Goal: Information Seeking & Learning: Check status

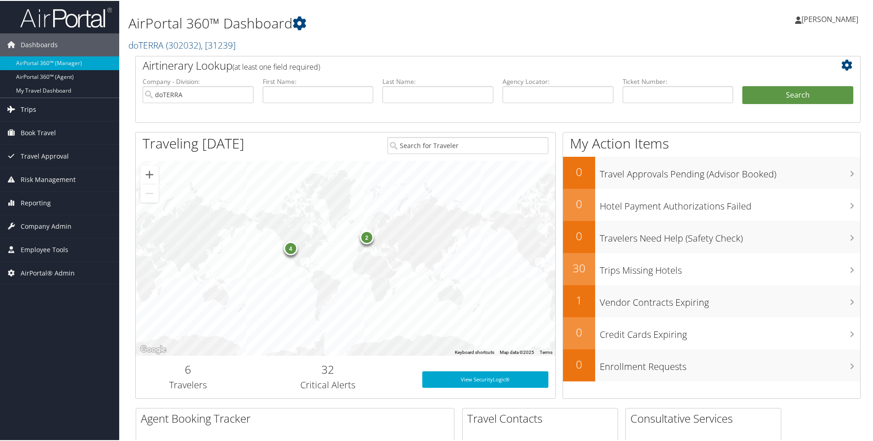
click at [30, 105] on span "Trips" at bounding box center [29, 108] width 16 height 23
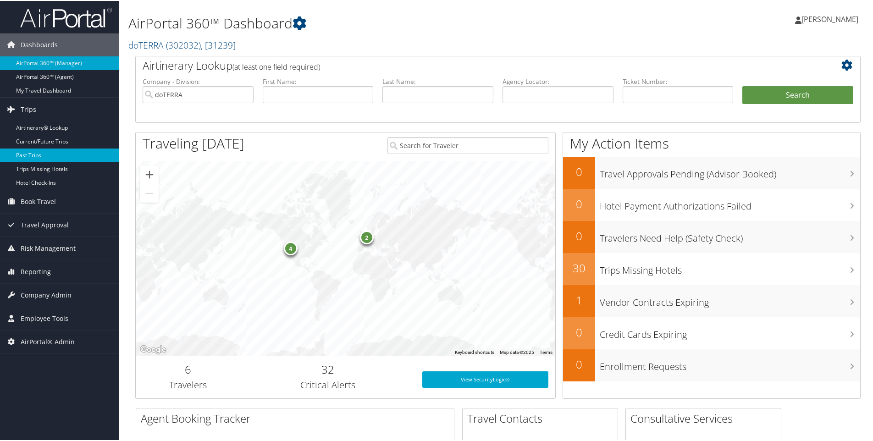
click at [25, 152] on link "Past Trips" at bounding box center [59, 155] width 119 height 14
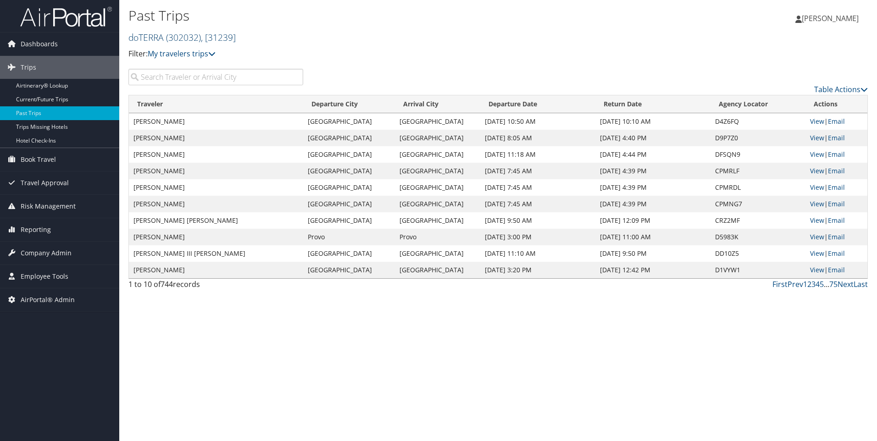
click at [235, 36] on span ", [ 31239 ]" at bounding box center [218, 37] width 35 height 12
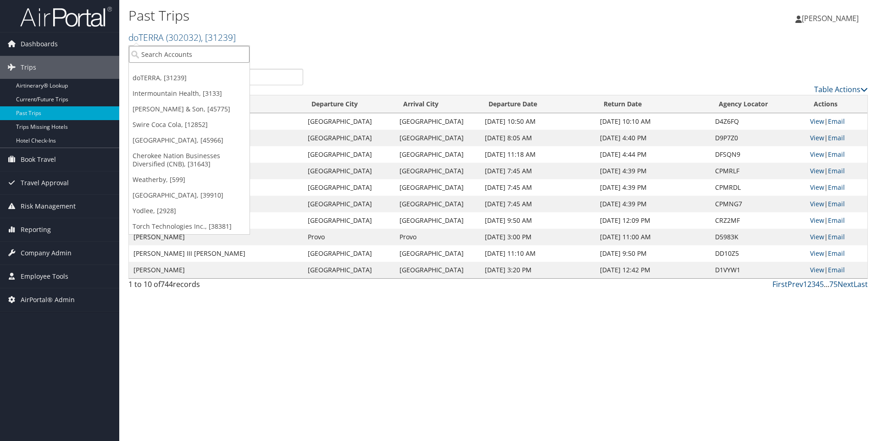
click at [201, 50] on input "search" at bounding box center [189, 54] width 121 height 17
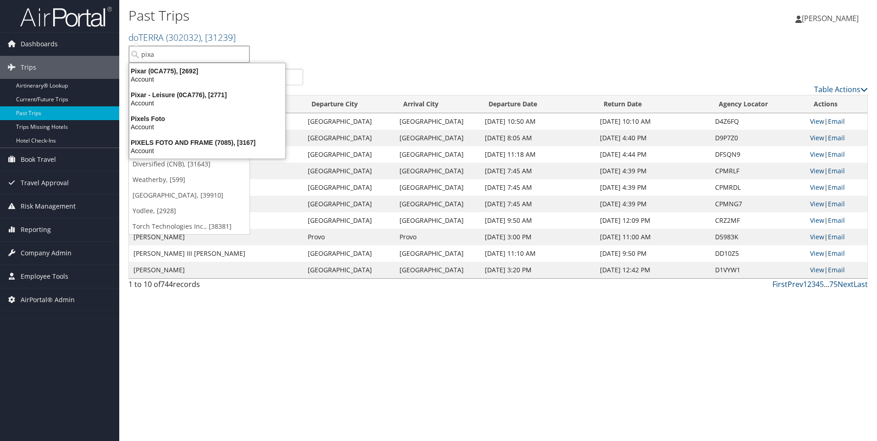
type input "pixar"
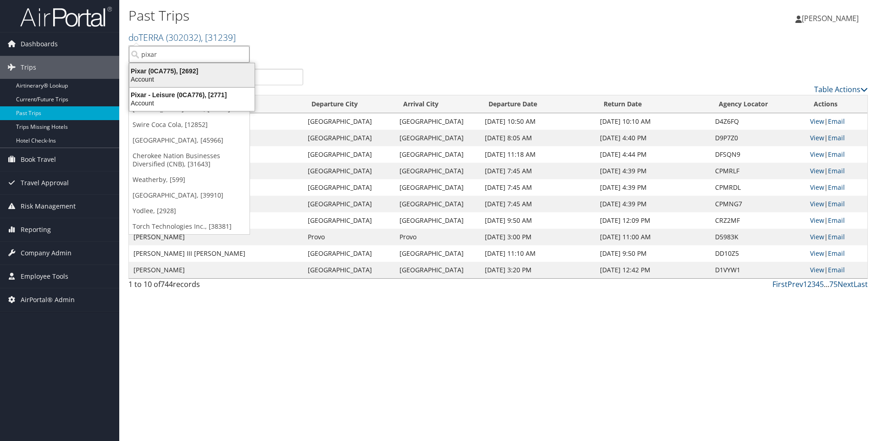
click at [138, 67] on div "Pixar (0CA775), [2692]" at bounding box center [192, 71] width 136 height 8
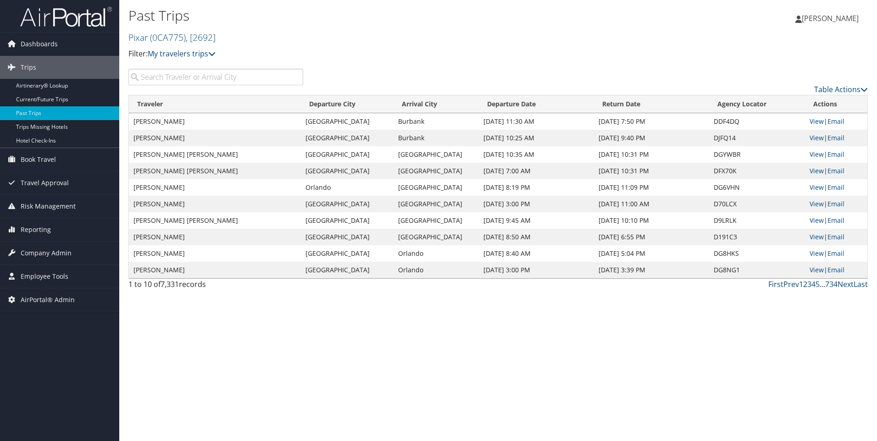
click at [162, 76] on input "search" at bounding box center [215, 77] width 175 height 17
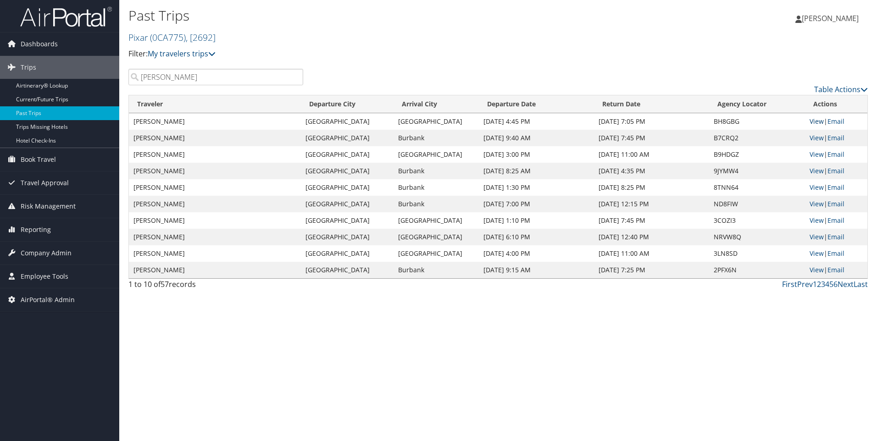
type input "[PERSON_NAME]"
click at [814, 122] on link "View" at bounding box center [816, 121] width 14 height 9
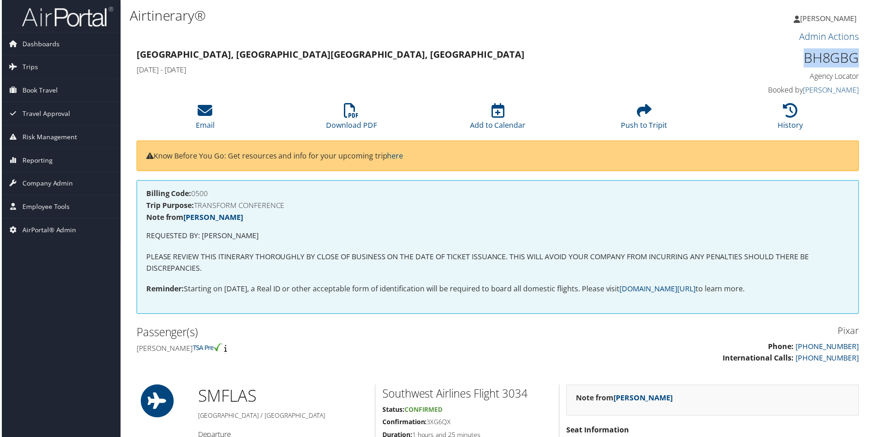
drag, startPoint x: 799, startPoint y: 58, endPoint x: 857, endPoint y: 58, distance: 58.2
click at [857, 58] on div "BH8GBG Agency Locator Agency Locator BH8GBG Booked by Karina Alvarado Booked by…" at bounding box center [775, 73] width 185 height 52
click at [760, 57] on h1 "BH8GBG" at bounding box center [775, 58] width 171 height 19
